Goal: Obtain resource: Download file/media

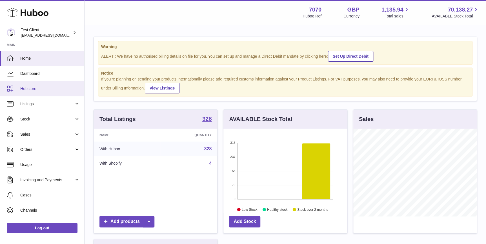
scroll to position [88, 123]
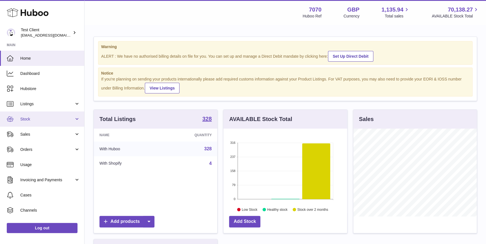
click at [46, 120] on span "Stock" at bounding box center [47, 119] width 54 height 5
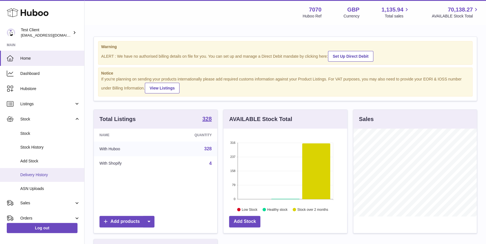
click at [58, 175] on span "Delivery History" at bounding box center [50, 175] width 60 height 5
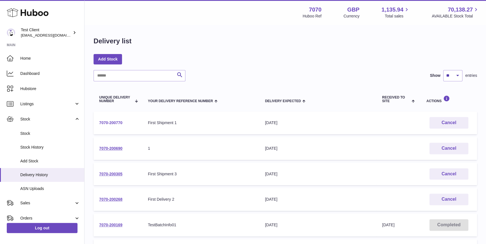
click at [118, 121] on link "7070-200770" at bounding box center [110, 123] width 23 height 5
click at [116, 123] on link "7070-200770" at bounding box center [110, 123] width 23 height 5
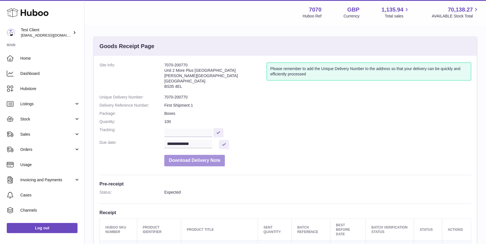
click at [193, 159] on button "Download Delivery Note" at bounding box center [194, 161] width 61 height 12
